Goal: Complete application form

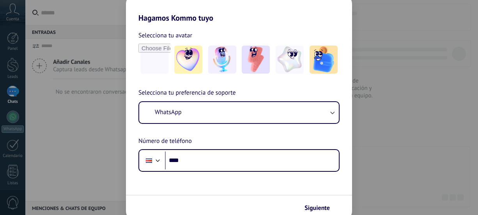
click at [94, 34] on div "Hagamos Kommo tuyo Selecciona tu avatar Selecciona tu preferencia de soporte Wh…" at bounding box center [239, 107] width 478 height 215
click at [91, 46] on div "Hagamos Kommo tuyo Selecciona tu avatar Selecciona tu preferencia de soporte Wh…" at bounding box center [239, 107] width 478 height 215
click at [65, 43] on div "Hagamos Kommo tuyo Selecciona tu avatar Selecciona tu preferencia de soporte Wh…" at bounding box center [239, 107] width 478 height 215
click at [328, 203] on button "Siguiente" at bounding box center [320, 208] width 39 height 13
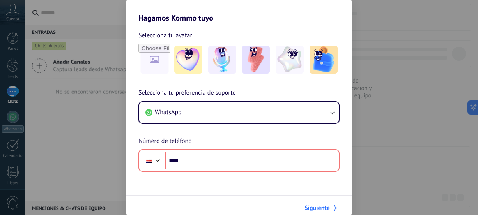
click at [328, 203] on button "Siguiente" at bounding box center [320, 208] width 39 height 13
click at [96, 51] on div "Hagamos Kommo tuyo Selecciona tu avatar Selecciona tu preferencia de soporte Wh…" at bounding box center [239, 107] width 478 height 215
